Goal: Information Seeking & Learning: Understand process/instructions

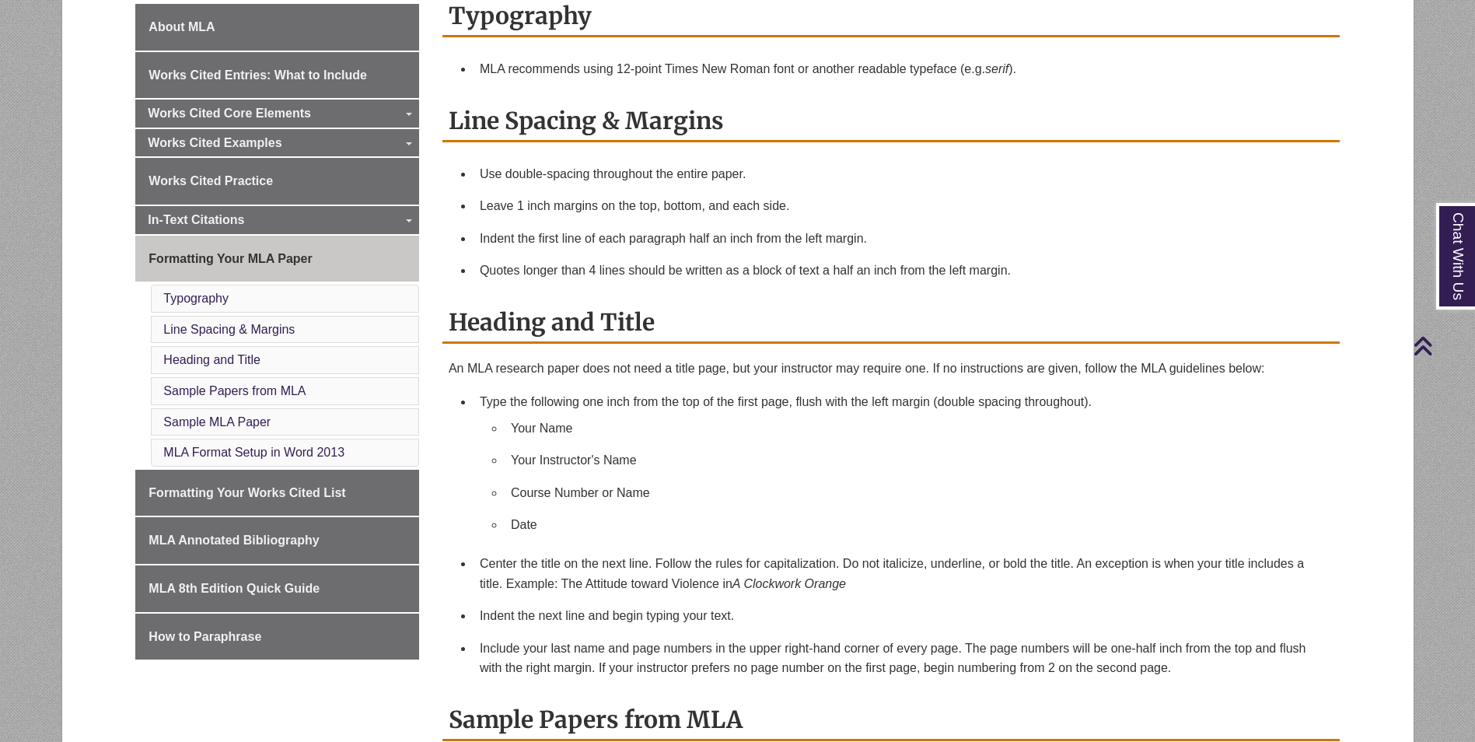
scroll to position [467, 0]
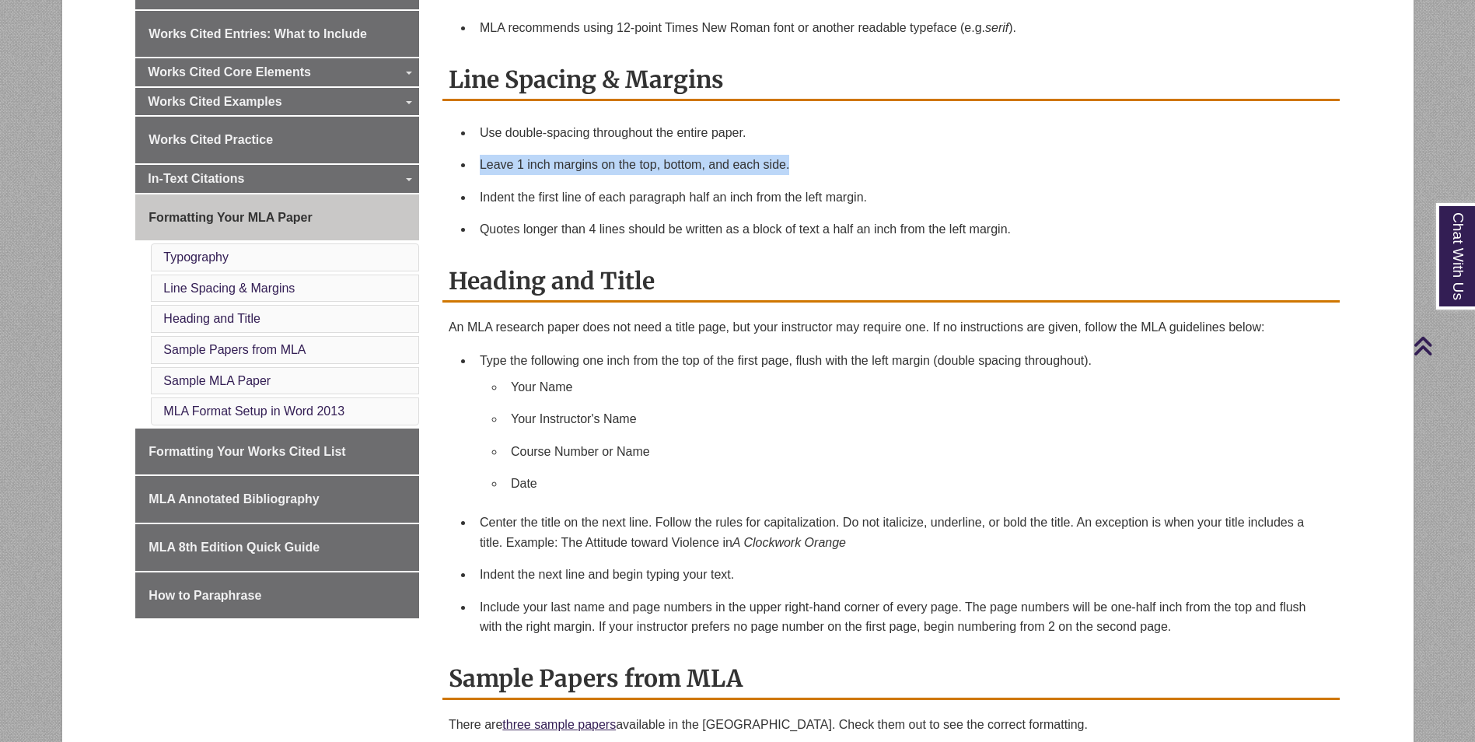
drag, startPoint x: 459, startPoint y: 152, endPoint x: 810, endPoint y: 154, distance: 350.8
click at [810, 154] on ul "Use double-spacing throughout the entire paper. Leave 1 inch margins on the top…" at bounding box center [891, 181] width 885 height 129
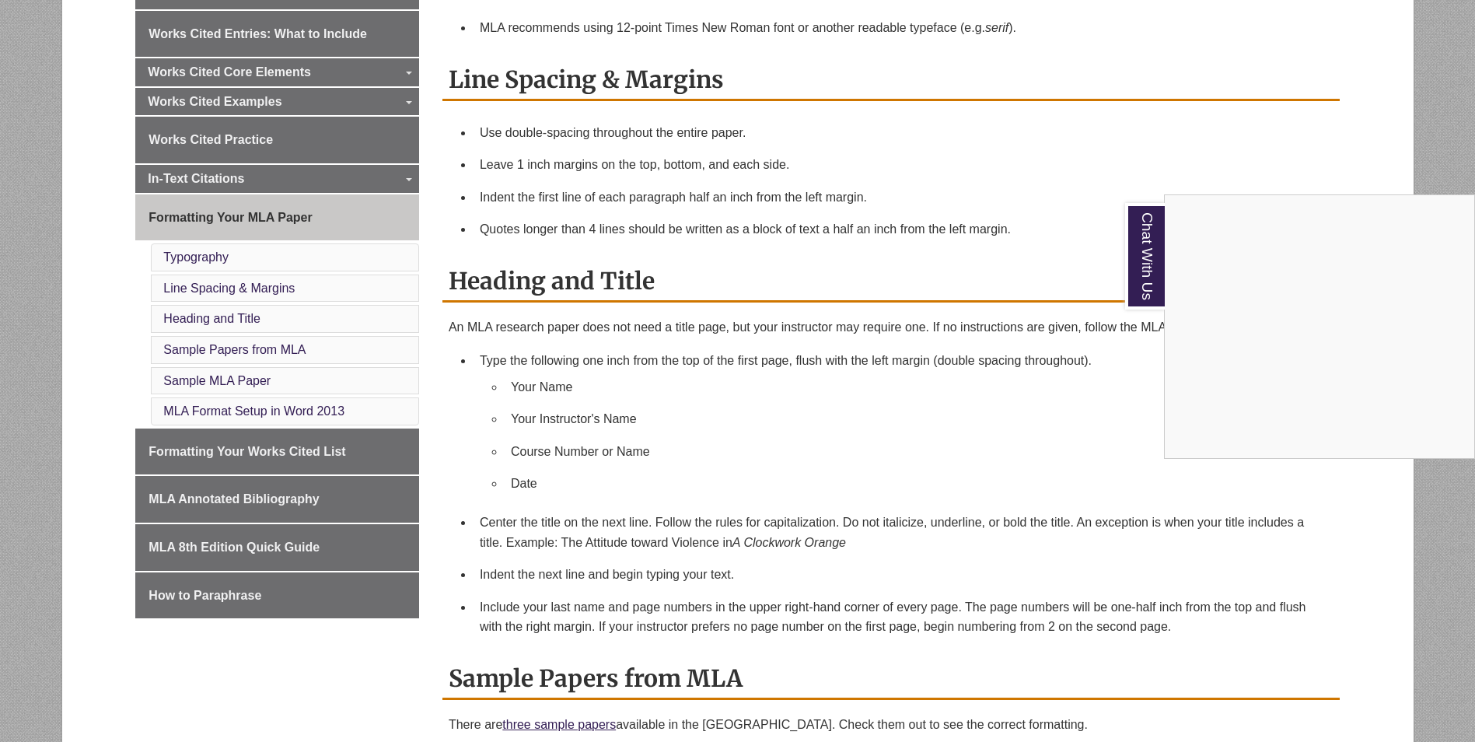
drag, startPoint x: 512, startPoint y: 385, endPoint x: 587, endPoint y: 377, distance: 75.8
click at [587, 377] on div "Chat With Us" at bounding box center [737, 371] width 1475 height 742
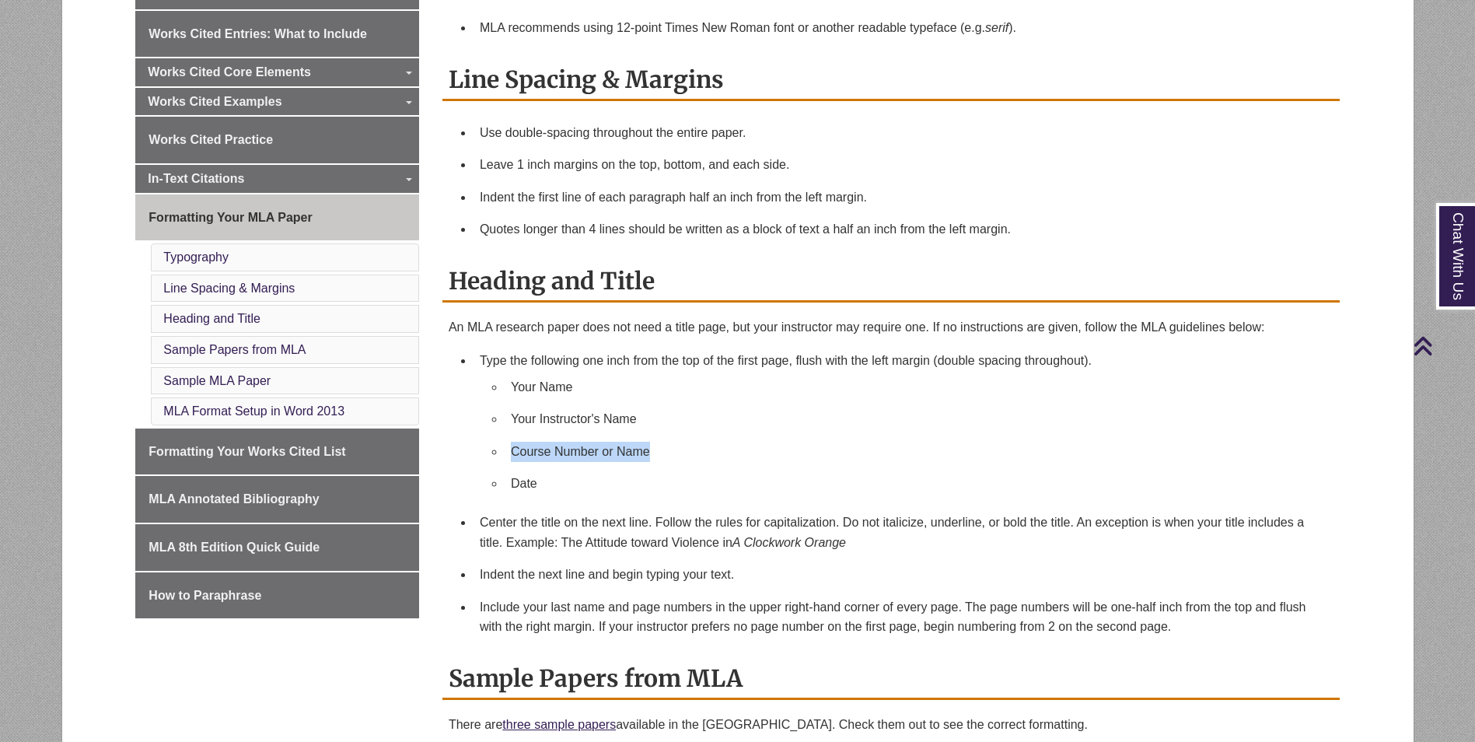
drag, startPoint x: 523, startPoint y: 450, endPoint x: 684, endPoint y: 444, distance: 161.1
click at [684, 444] on li "Course Number or Name" at bounding box center [916, 452] width 823 height 33
click at [523, 485] on li "Date" at bounding box center [916, 483] width 823 height 33
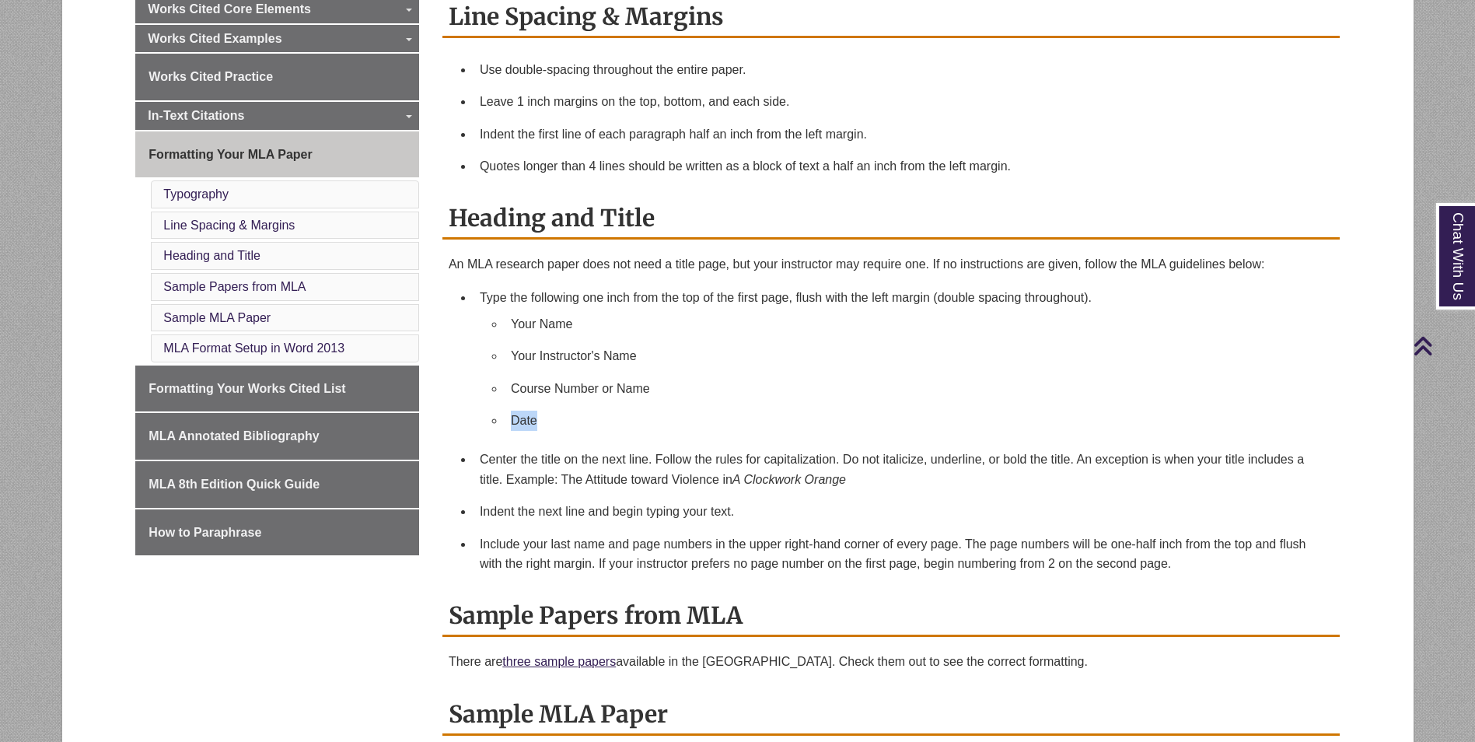
scroll to position [544, 0]
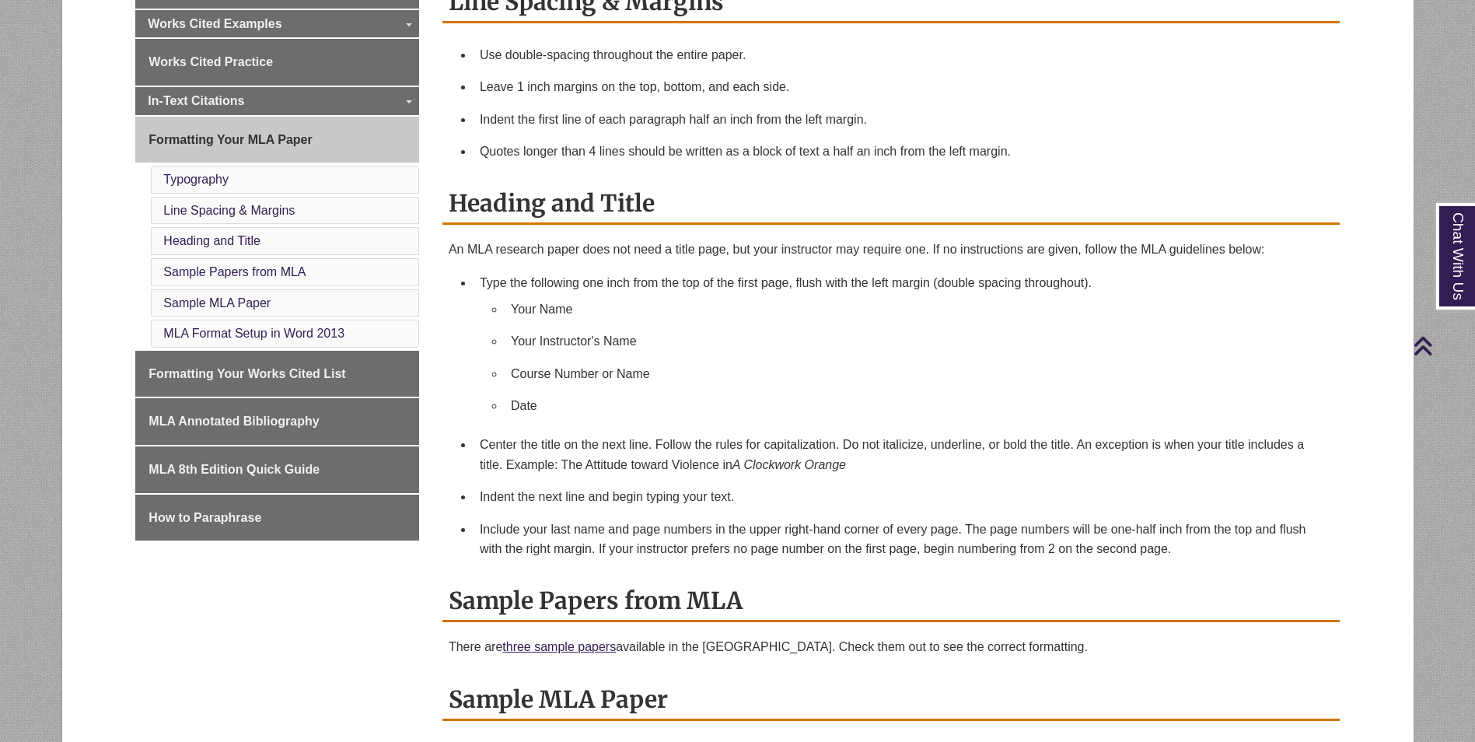
click at [631, 501] on li "Indent the next line and begin typing your text." at bounding box center [904, 497] width 860 height 33
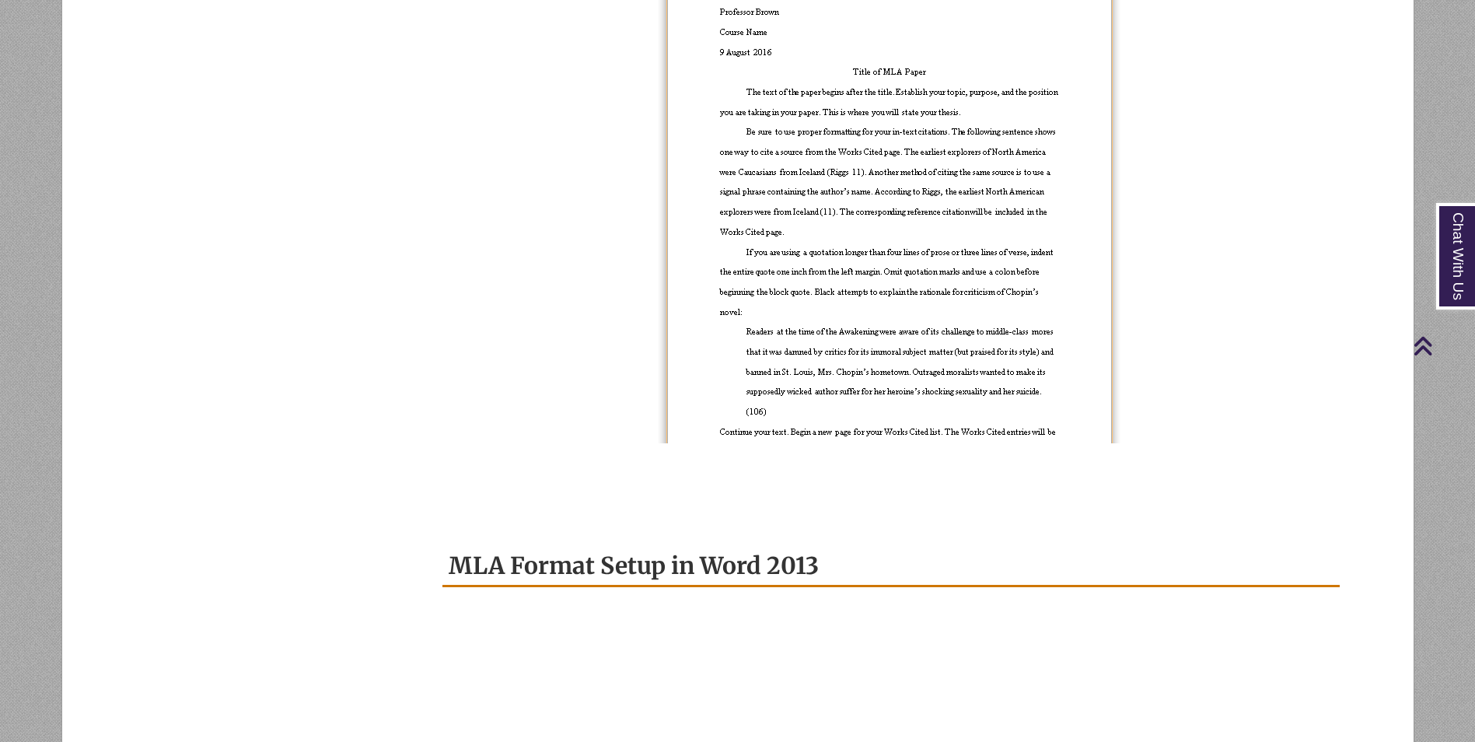
scroll to position [1244, 0]
